Goal: Task Accomplishment & Management: Manage account settings

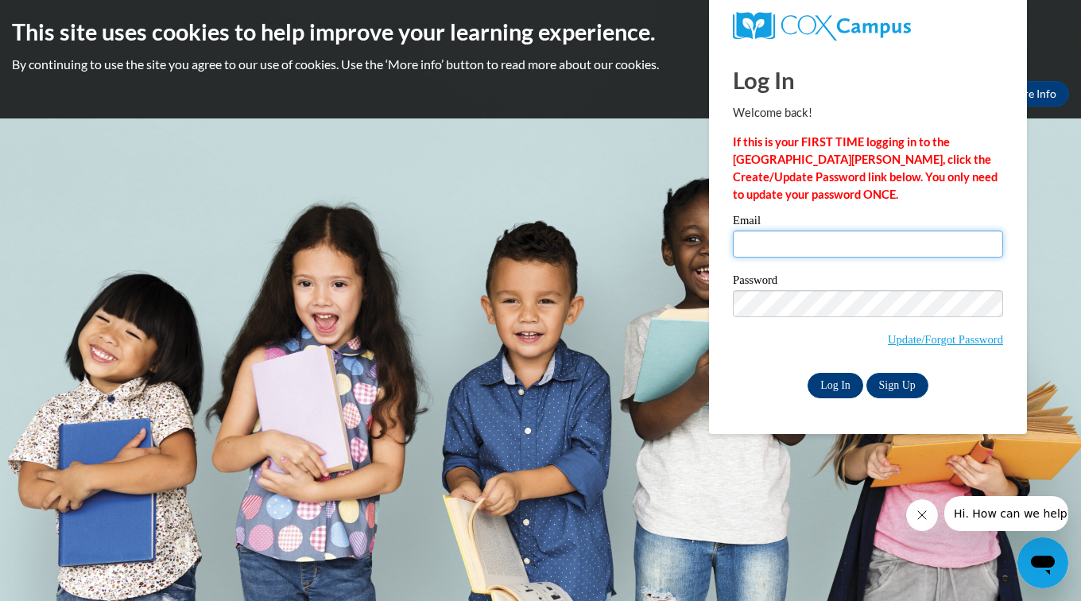
type input "brenda_hightower@yahoo.com"
click at [837, 383] on input "Log In" at bounding box center [836, 385] width 56 height 25
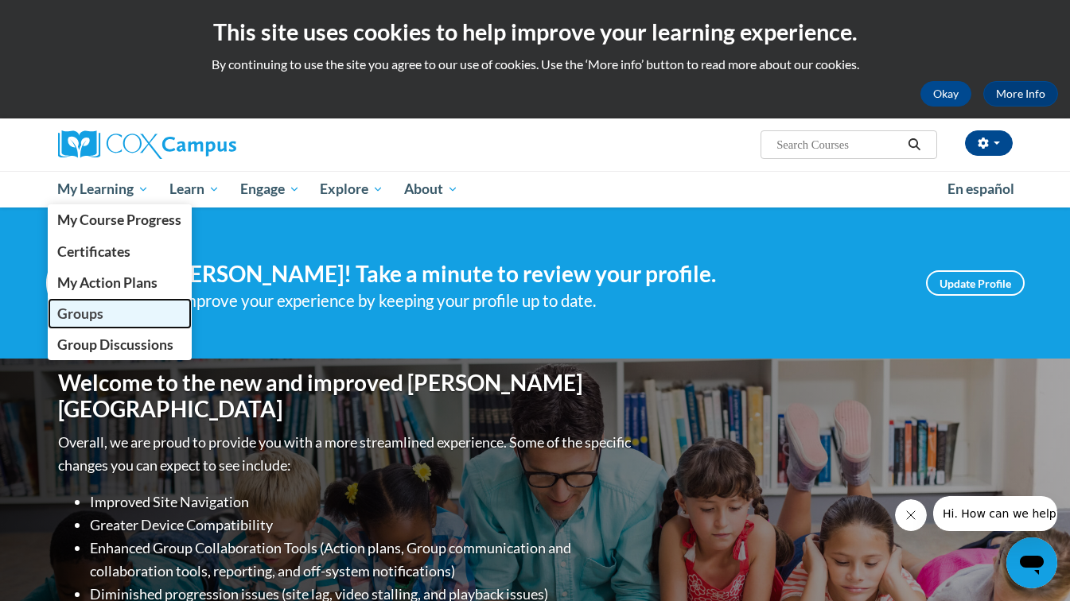
click at [86, 313] on span "Groups" at bounding box center [80, 313] width 46 height 17
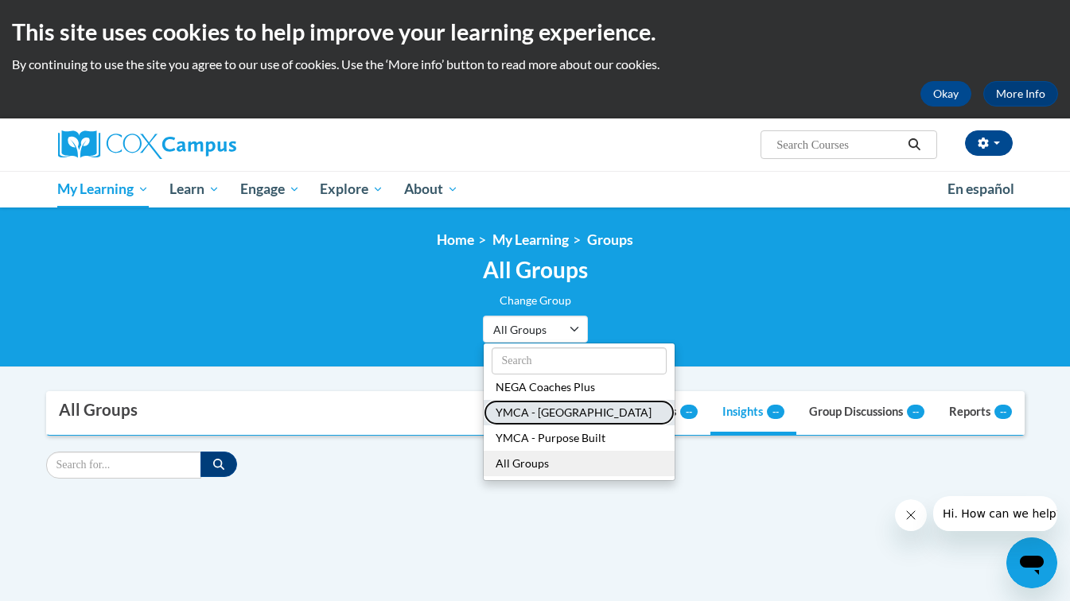
click at [555, 410] on button "YMCA - Chattahoochee" at bounding box center [578, 412] width 191 height 25
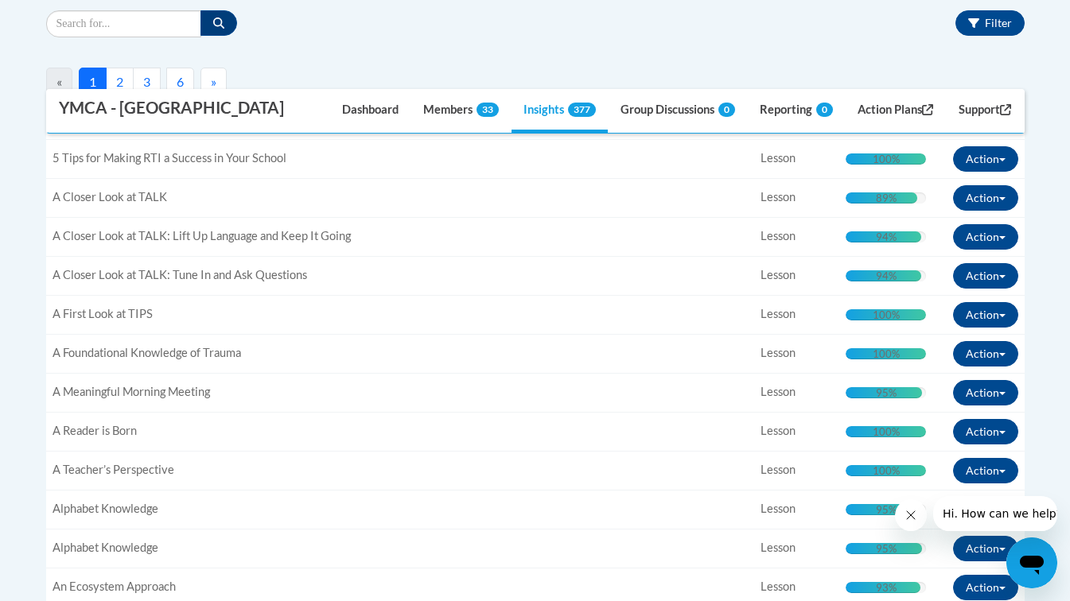
scroll to position [487, 0]
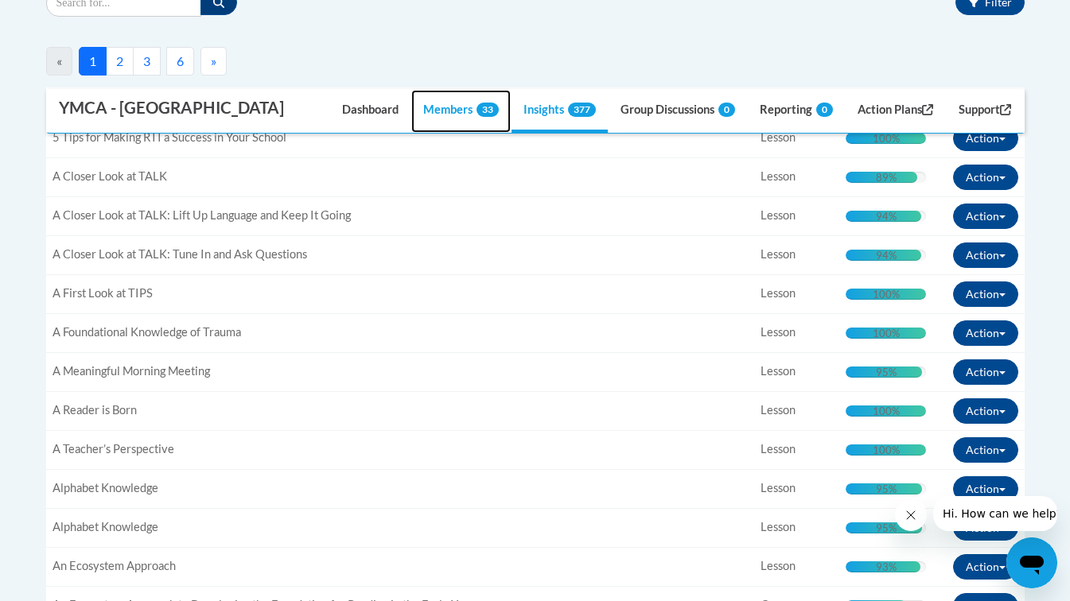
click at [428, 107] on link "Members 33" at bounding box center [460, 111] width 99 height 43
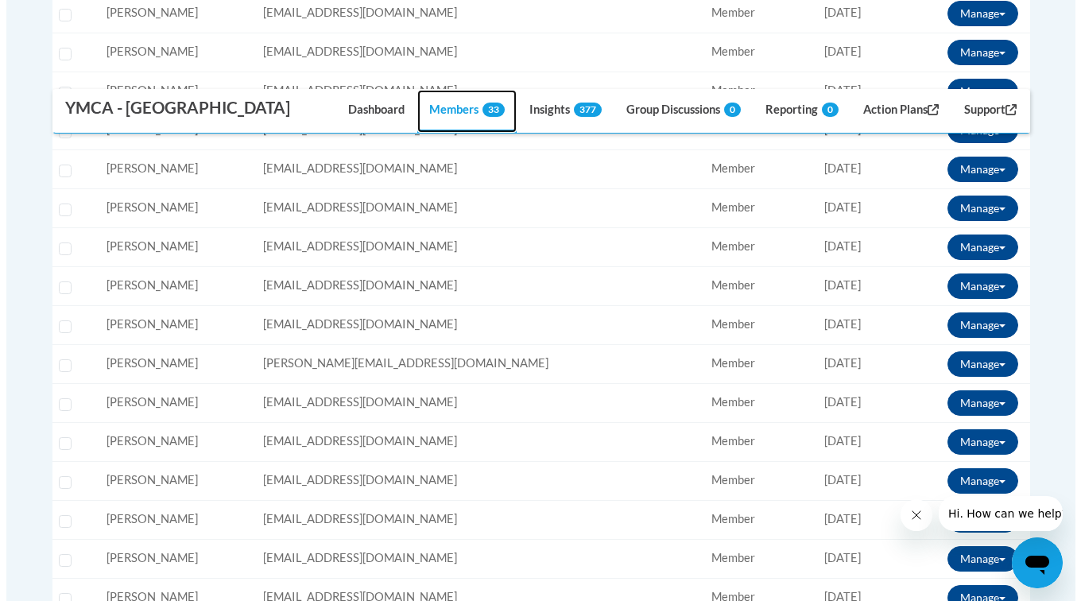
scroll to position [1039, 0]
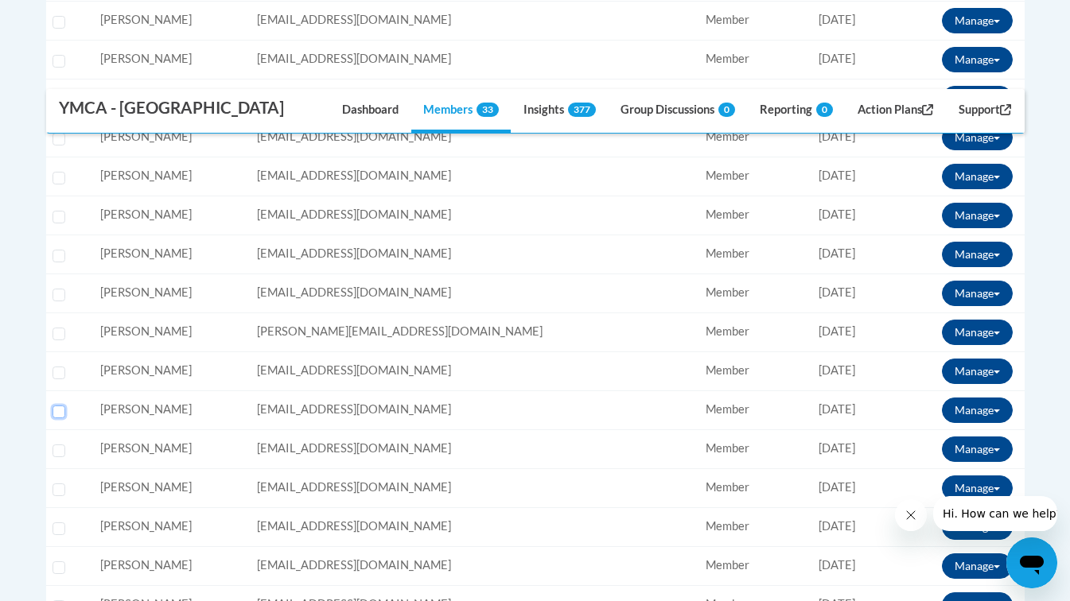
click at [58, 414] on input "Select learner" at bounding box center [58, 412] width 13 height 13
checkbox input "true"
click at [1000, 410] on button "Manage" at bounding box center [977, 410] width 71 height 25
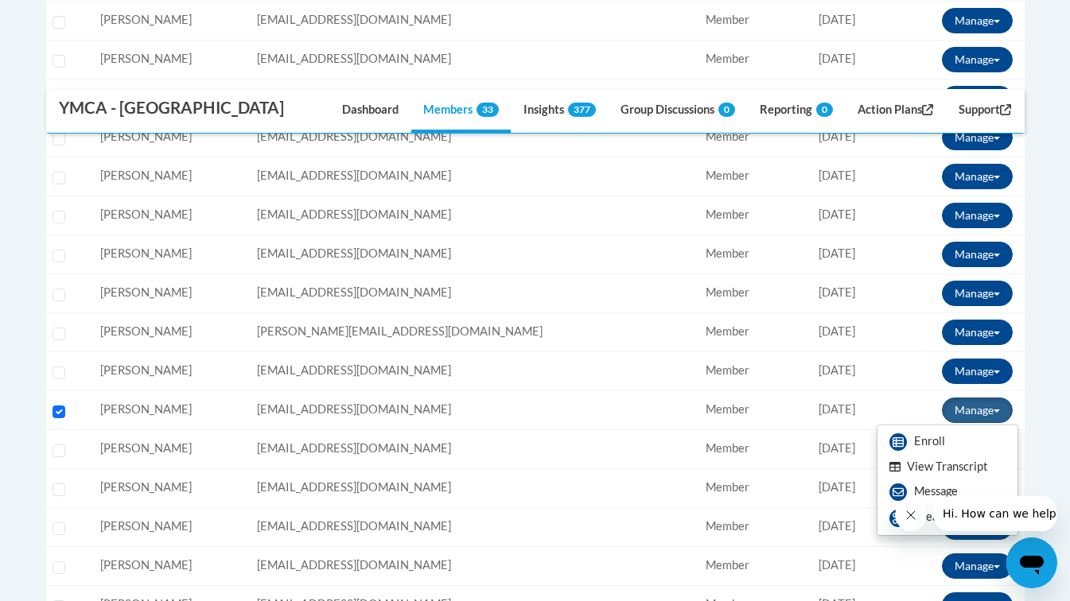
click at [942, 468] on button "View Transcript" at bounding box center [938, 467] width 122 height 25
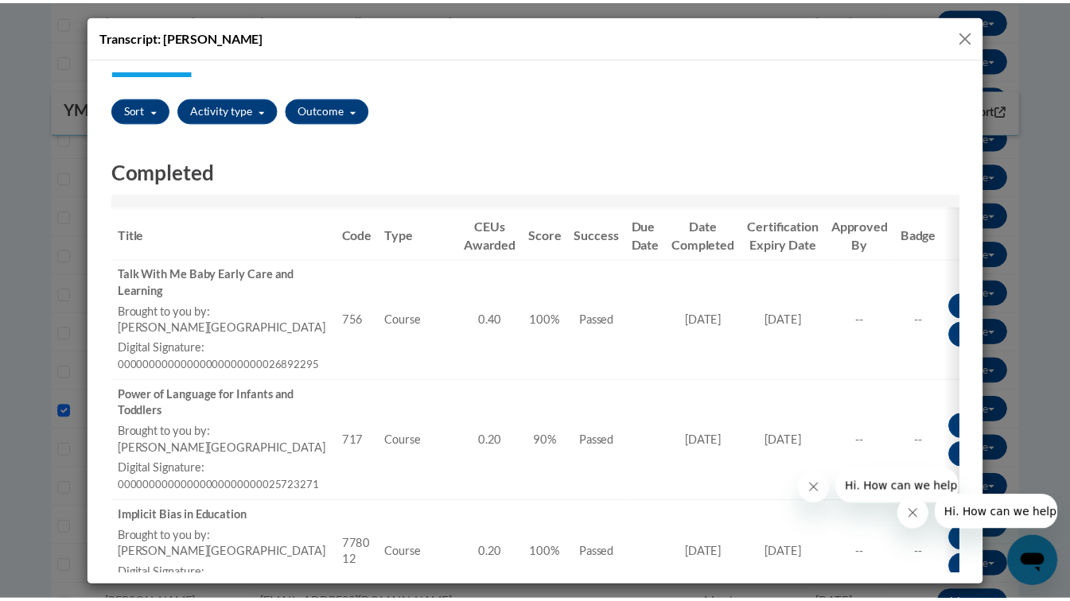
scroll to position [127, 0]
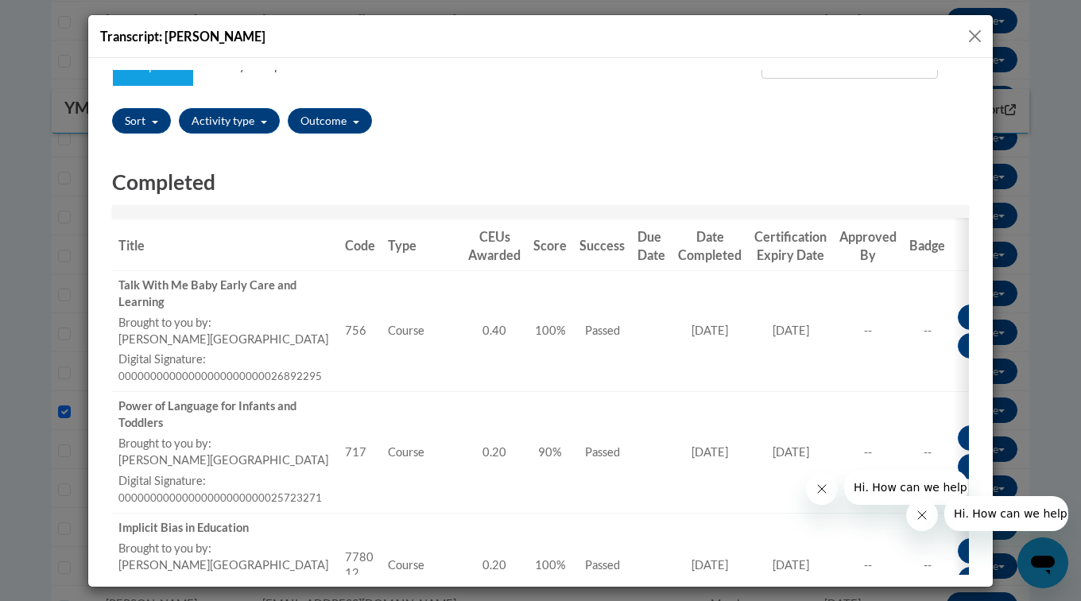
click at [973, 33] on button "Close" at bounding box center [975, 36] width 20 height 20
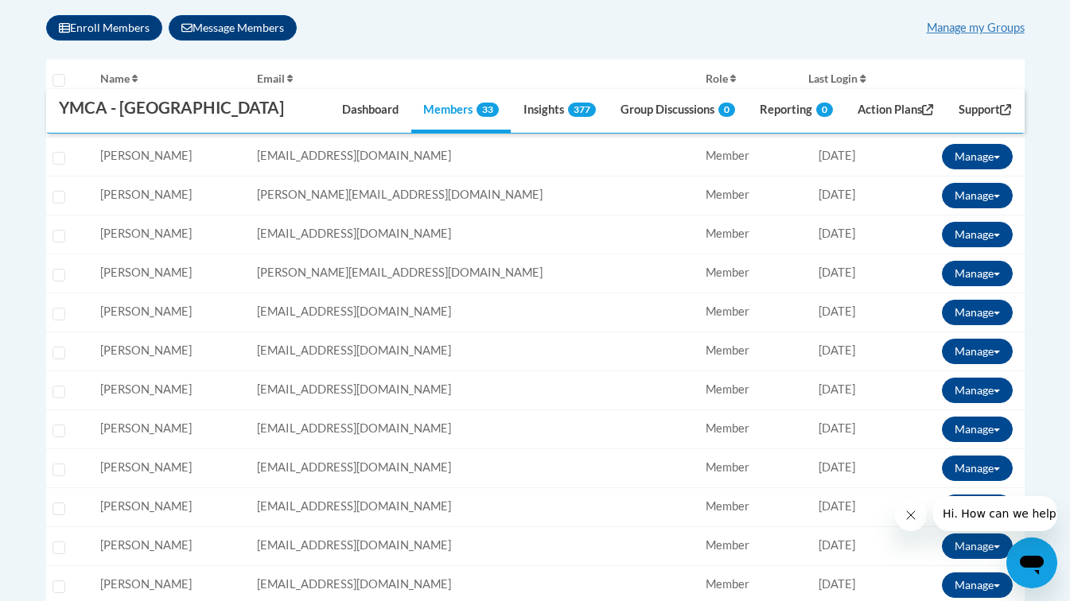
scroll to position [0, 0]
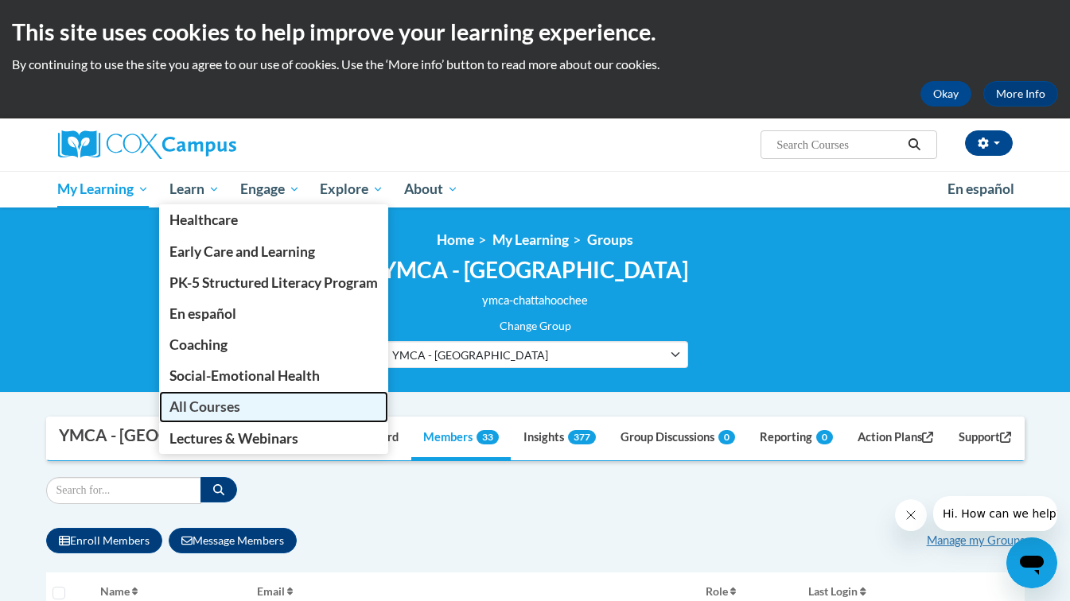
click at [208, 409] on span "All Courses" at bounding box center [204, 406] width 71 height 17
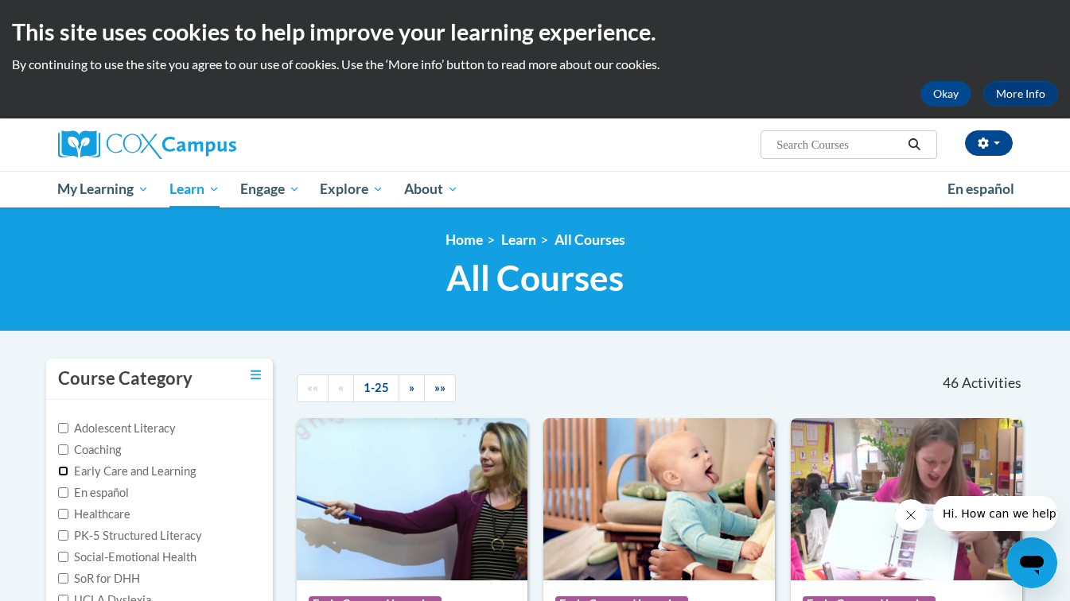
click at [64, 470] on input "Early Care and Learning" at bounding box center [63, 471] width 10 height 10
checkbox input "true"
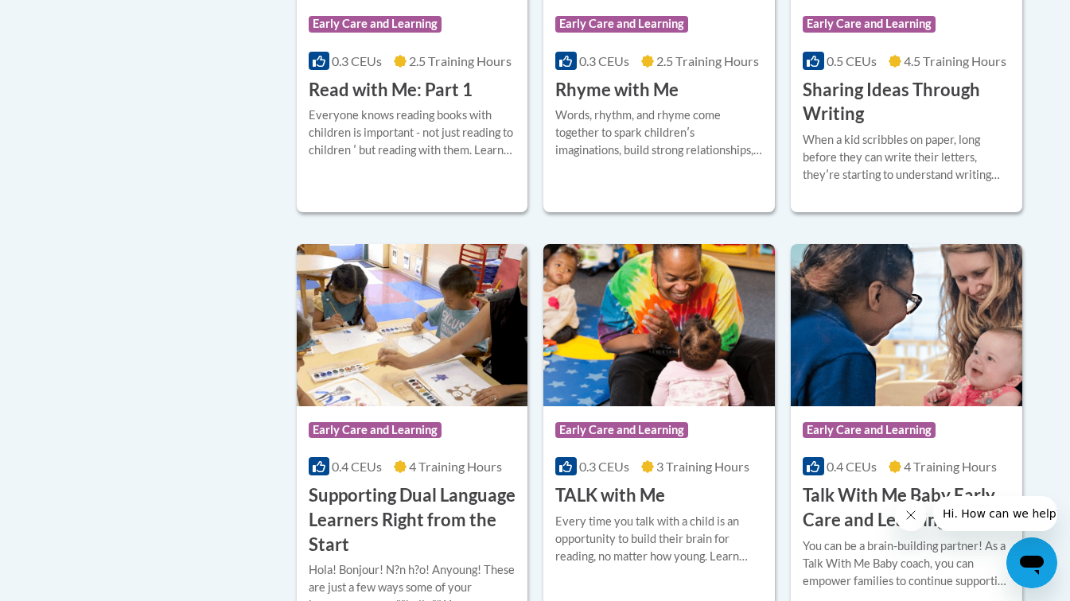
scroll to position [1900, 0]
